Goal: Task Accomplishment & Management: Use online tool/utility

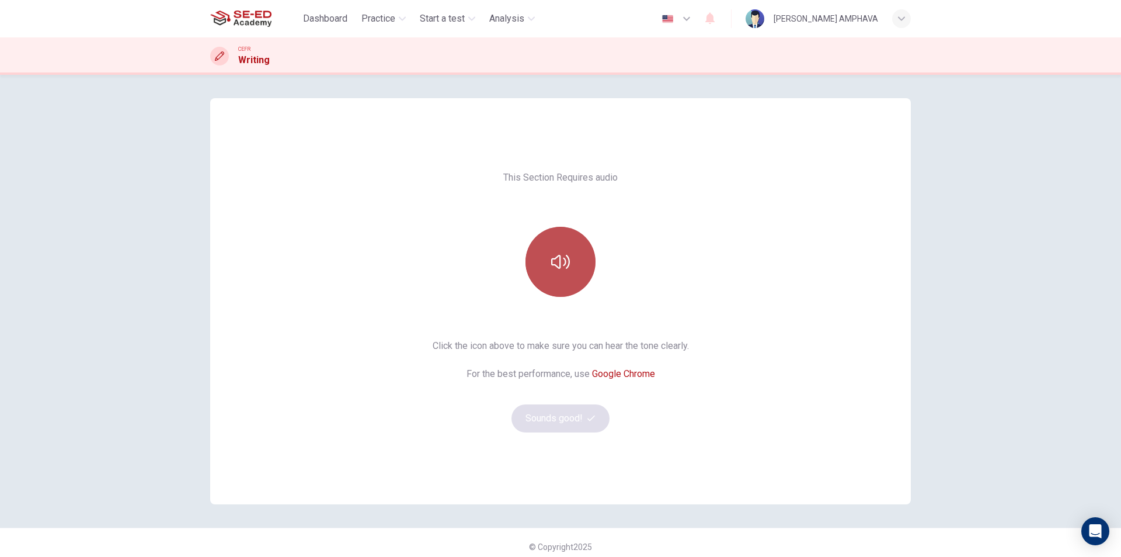
click at [549, 251] on button "button" at bounding box center [561, 262] width 70 height 70
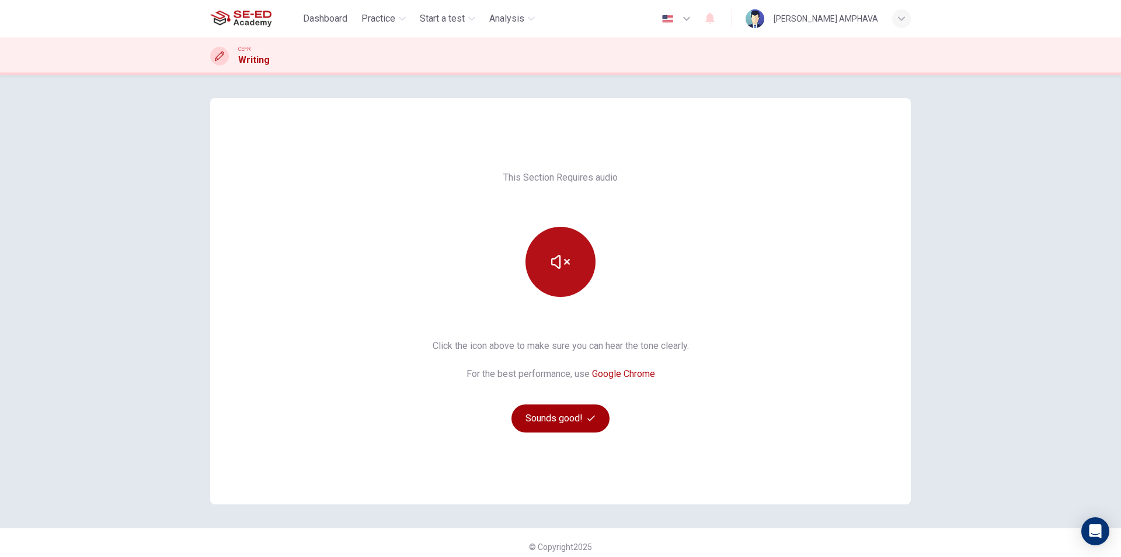
click at [539, 420] on button "Sounds good!" at bounding box center [561, 418] width 98 height 28
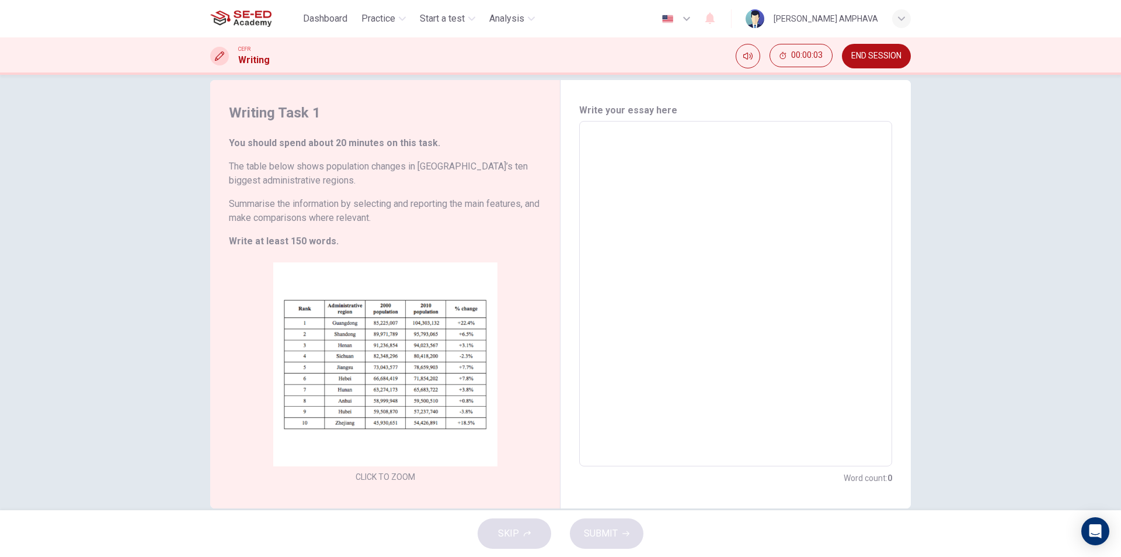
scroll to position [40, 0]
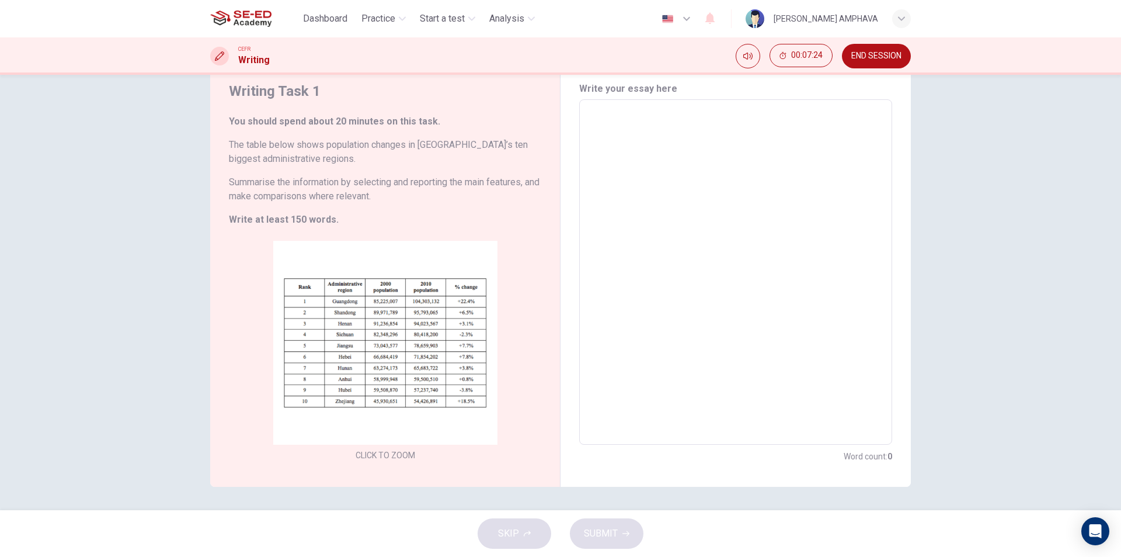
click at [689, 339] on textarea at bounding box center [735, 272] width 297 height 326
click at [750, 214] on textarea at bounding box center [735, 272] width 297 height 326
click at [710, 240] on textarea at bounding box center [735, 272] width 297 height 326
click at [653, 220] on textarea at bounding box center [735, 272] width 297 height 326
click at [662, 257] on textarea at bounding box center [735, 272] width 297 height 326
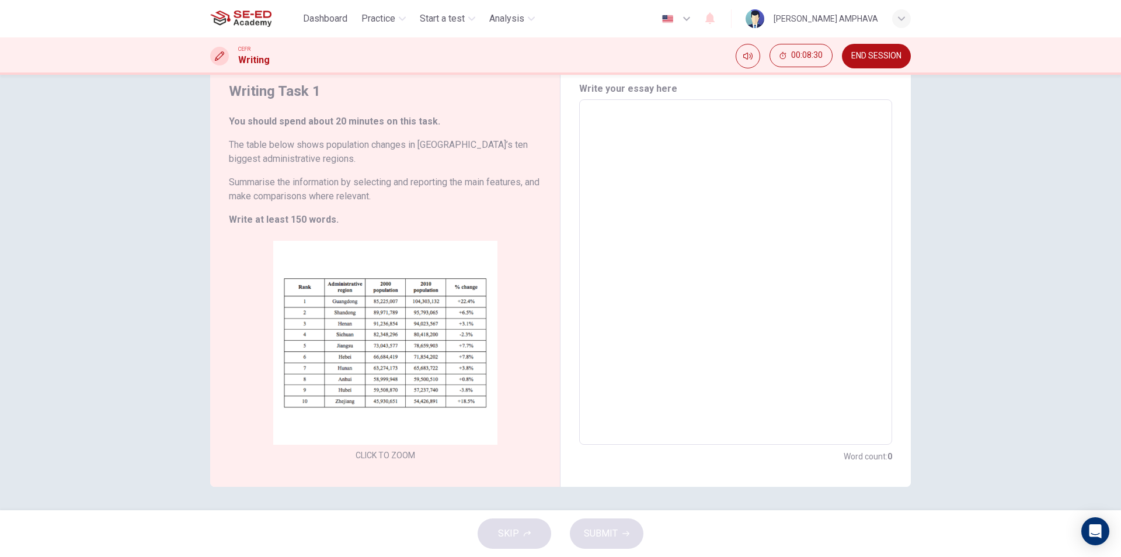
click at [889, 62] on button "END SESSION" at bounding box center [876, 56] width 69 height 25
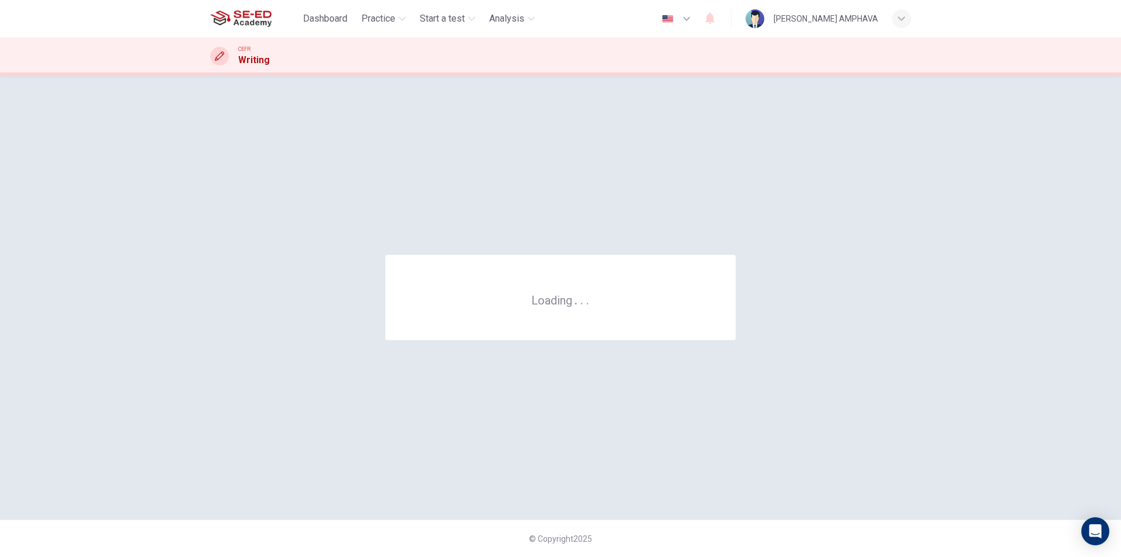
scroll to position [0, 0]
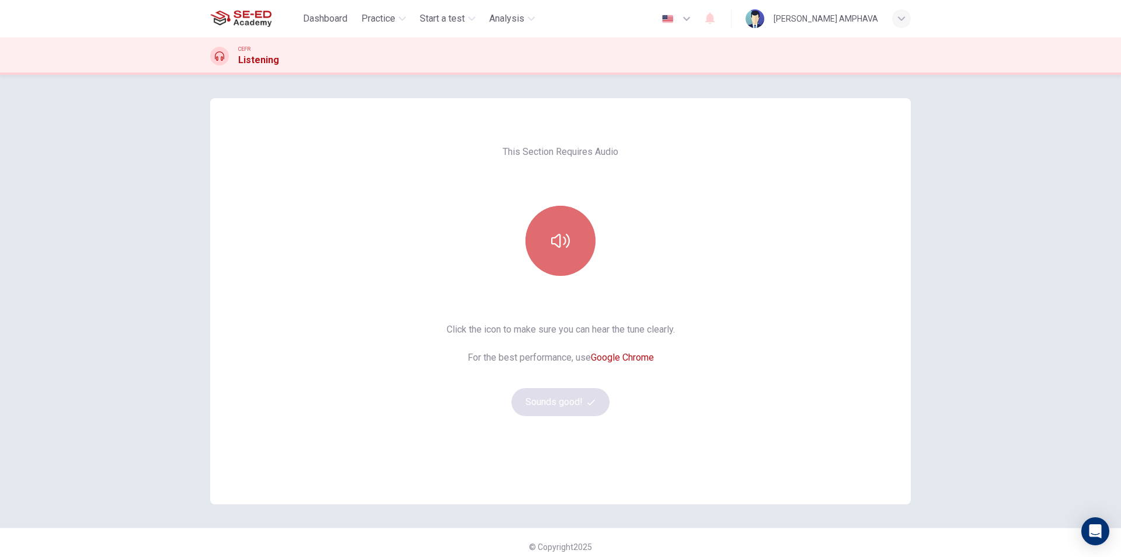
click at [545, 230] on button "button" at bounding box center [561, 241] width 70 height 70
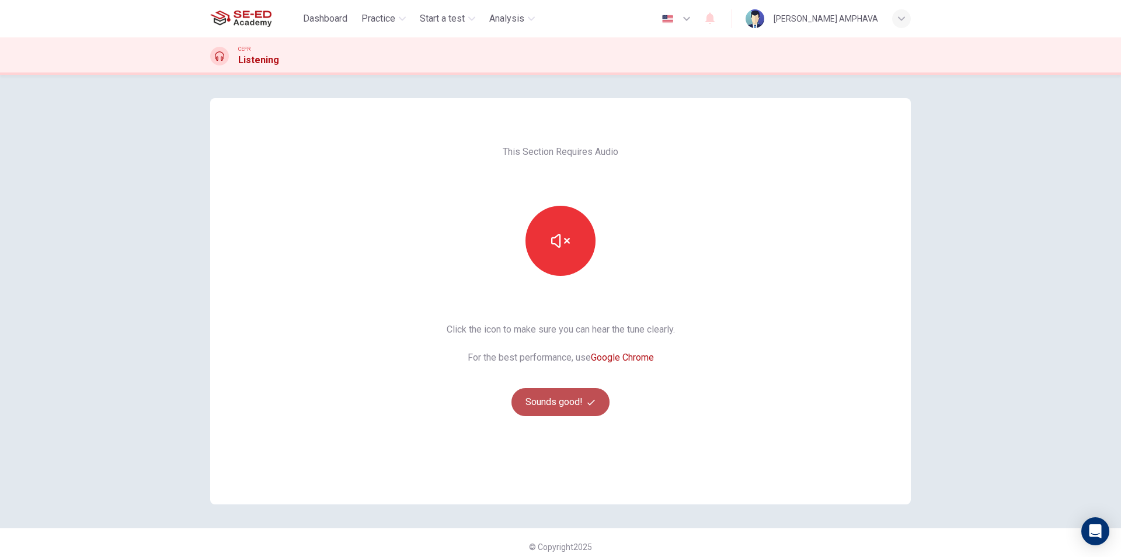
click at [554, 401] on button "Sounds good!" at bounding box center [561, 402] width 98 height 28
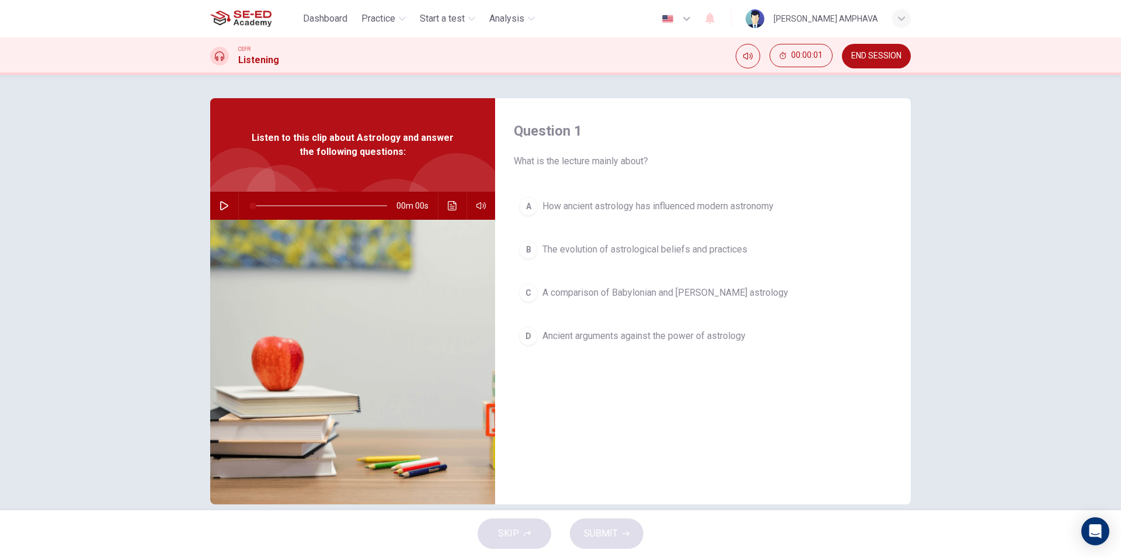
click at [234, 200] on div "00m 00s" at bounding box center [352, 206] width 285 height 28
click at [226, 206] on button "button" at bounding box center [224, 206] width 19 height 28
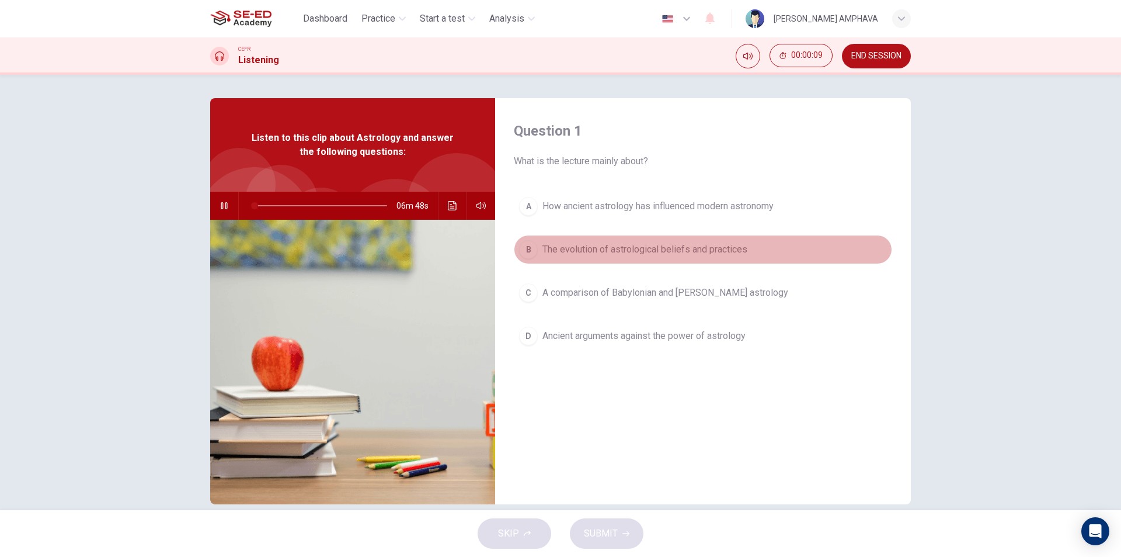
click at [569, 252] on span "The evolution of astrological beliefs and practices" at bounding box center [645, 249] width 205 height 14
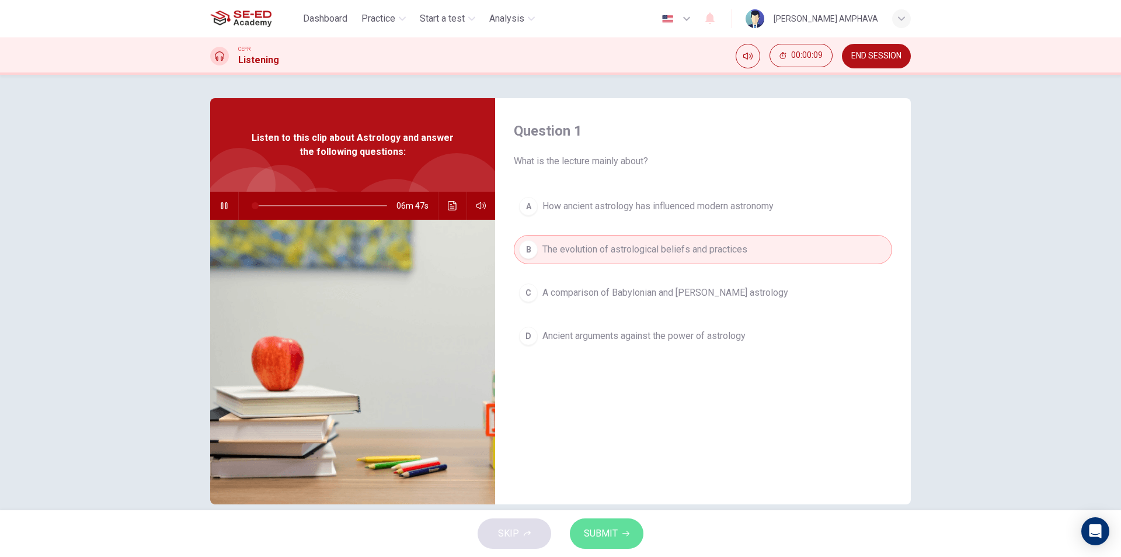
click at [592, 537] on span "SUBMIT" at bounding box center [601, 533] width 34 height 16
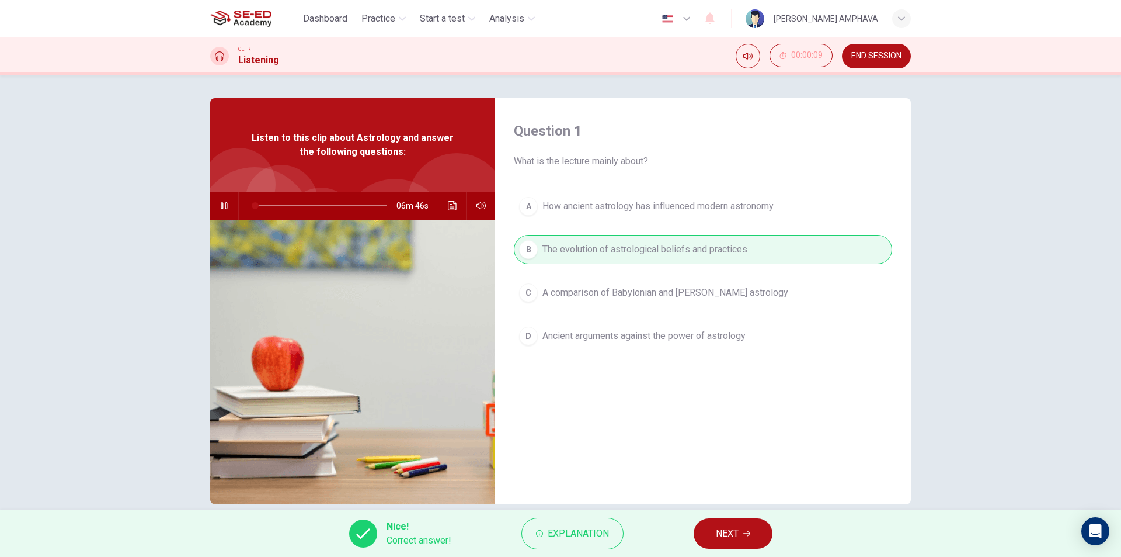
click at [743, 527] on button "NEXT" at bounding box center [733, 533] width 79 height 30
type input "2"
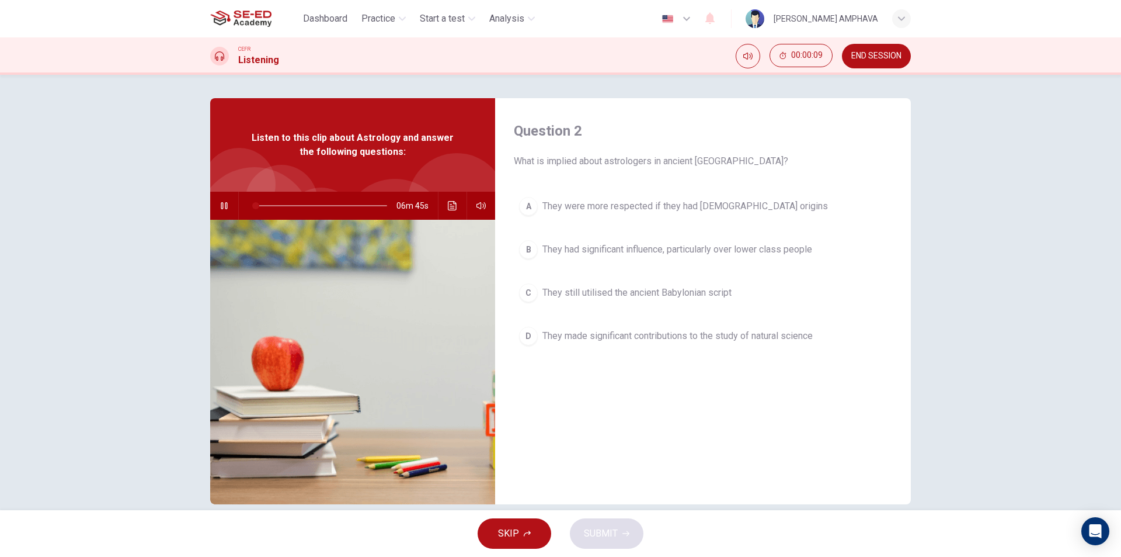
click at [878, 45] on button "END SESSION" at bounding box center [876, 56] width 69 height 25
